Goal: Information Seeking & Learning: Find specific fact

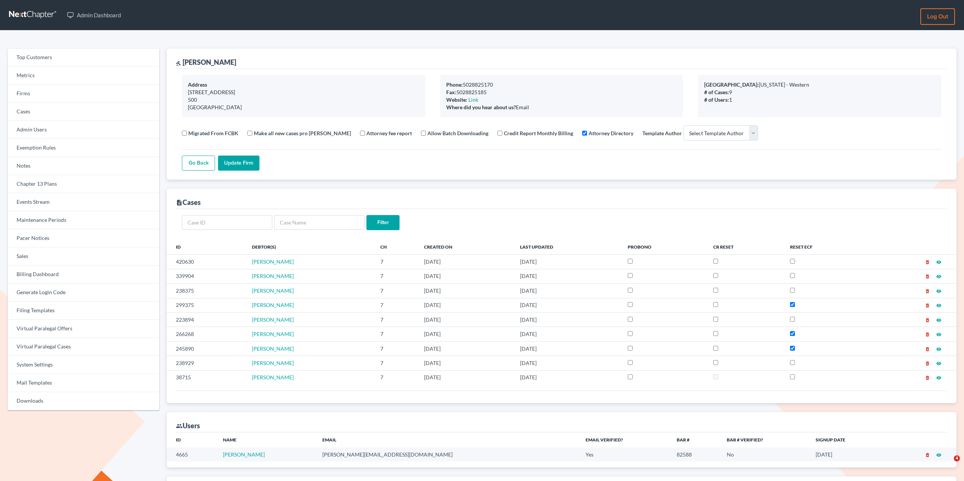
select select
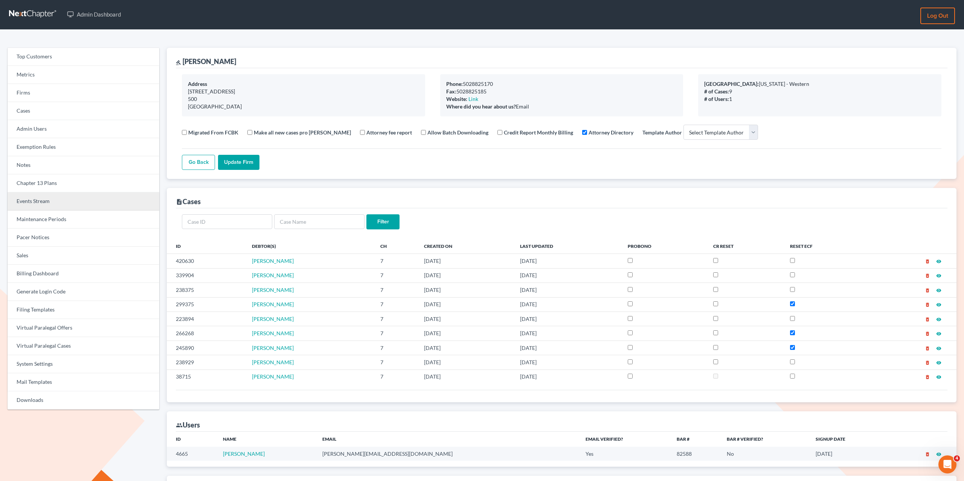
drag, startPoint x: 43, startPoint y: 209, endPoint x: 43, endPoint y: 206, distance: 3.8
click at [43, 209] on link "Events Stream" at bounding box center [84, 201] width 152 height 18
click at [43, 203] on link "Events Stream" at bounding box center [84, 201] width 152 height 18
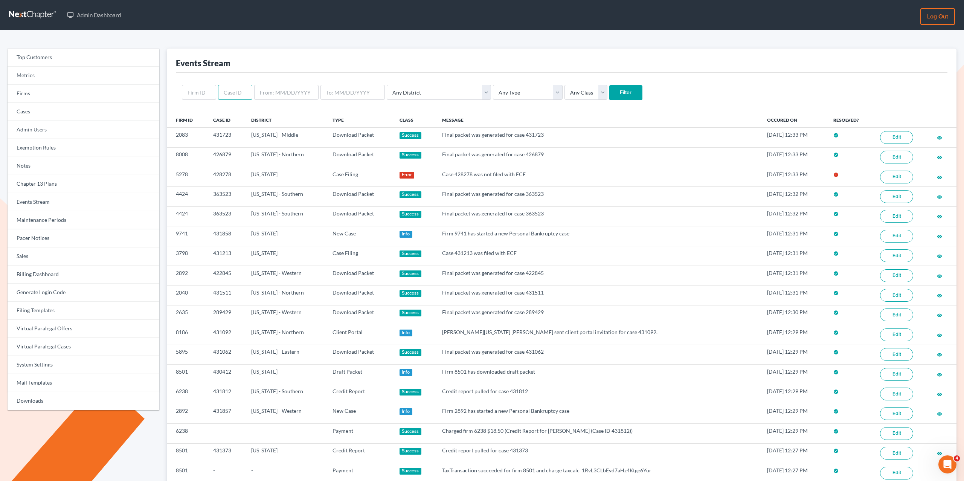
click at [237, 90] on input "text" at bounding box center [235, 92] width 34 height 15
paste input "Abigain Melson"
type input "Abigain Melson"
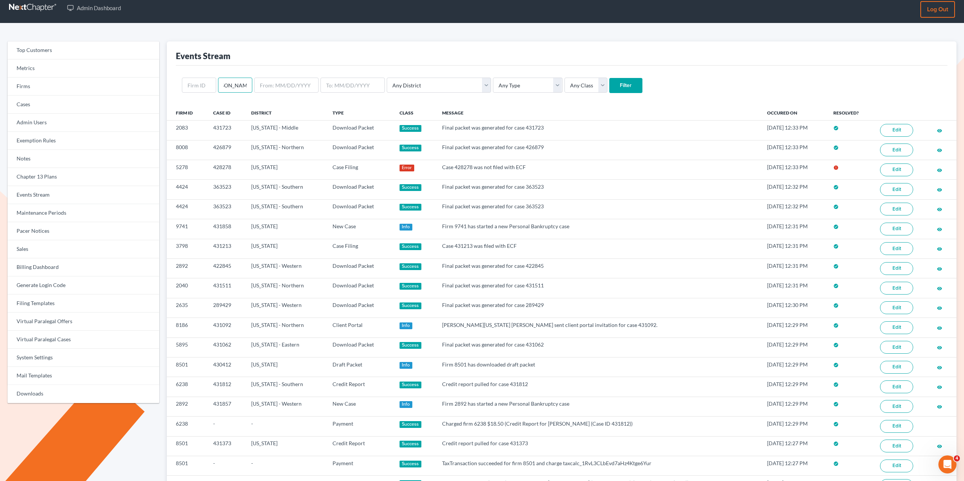
click at [237, 90] on input "Abigain Melson" at bounding box center [235, 85] width 34 height 15
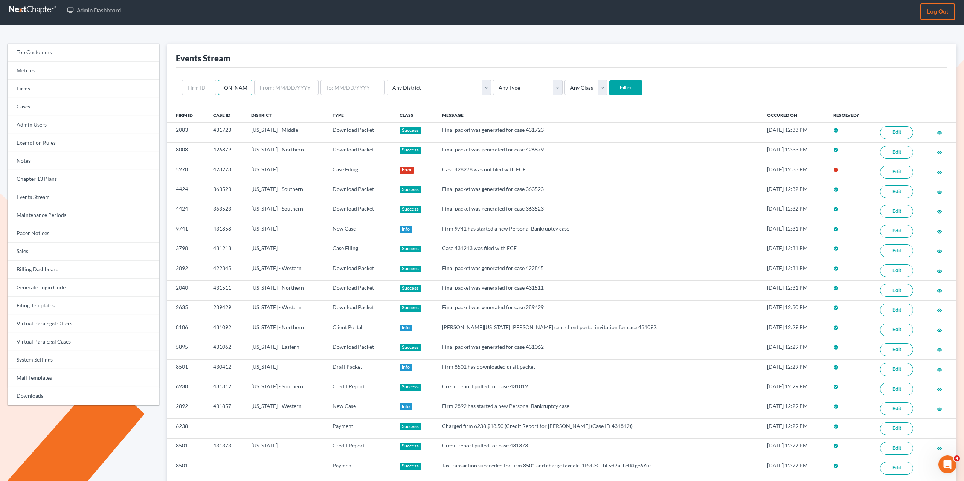
click at [237, 90] on input "Abigain Melson" at bounding box center [235, 87] width 34 height 15
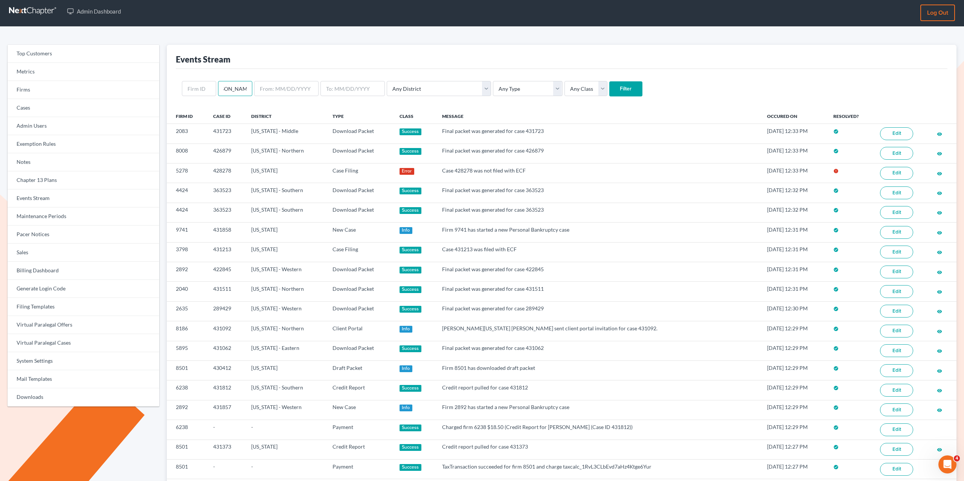
click at [237, 90] on input "Abigain Melson" at bounding box center [235, 88] width 34 height 15
click at [33, 107] on link "Cases" at bounding box center [84, 108] width 152 height 18
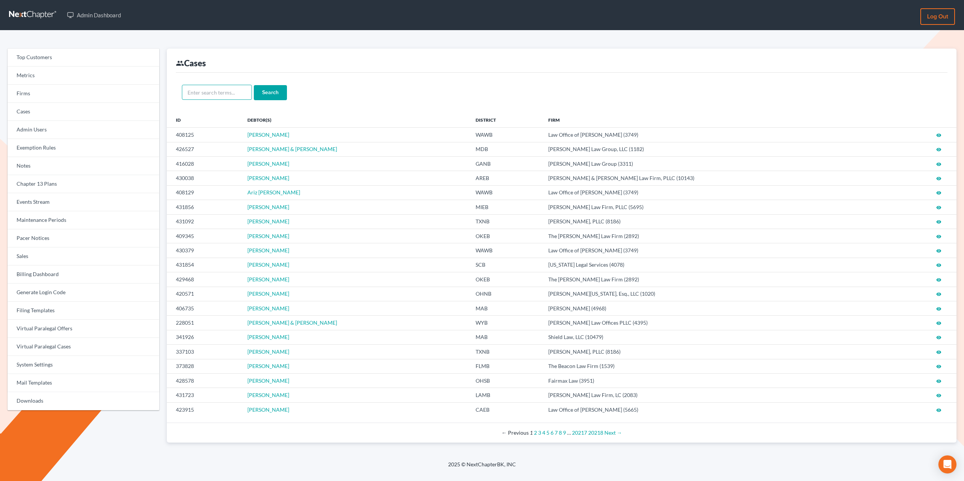
click at [210, 93] on input "text" at bounding box center [217, 92] width 70 height 15
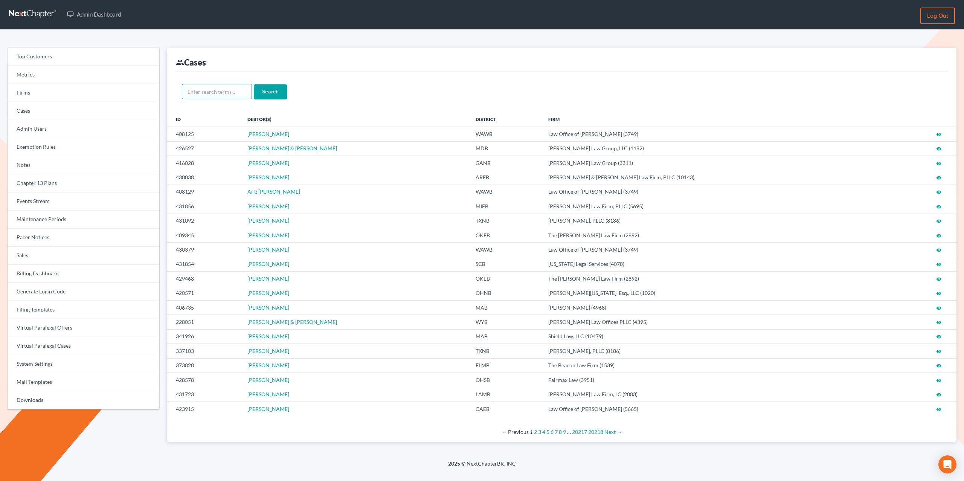
paste input "[PERSON_NAME]"
type input "[PERSON_NAME]"
click at [254, 84] on input "Search" at bounding box center [270, 91] width 33 height 15
